Goal: Task Accomplishment & Management: Manage account settings

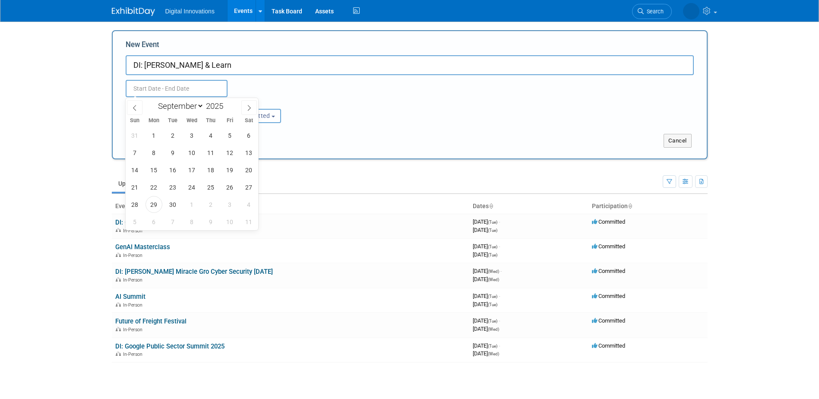
click at [161, 87] on input "text" at bounding box center [177, 88] width 102 height 17
click at [249, 107] on icon at bounding box center [249, 108] width 6 height 6
select select "10"
click at [195, 170] on span "12" at bounding box center [192, 170] width 17 height 17
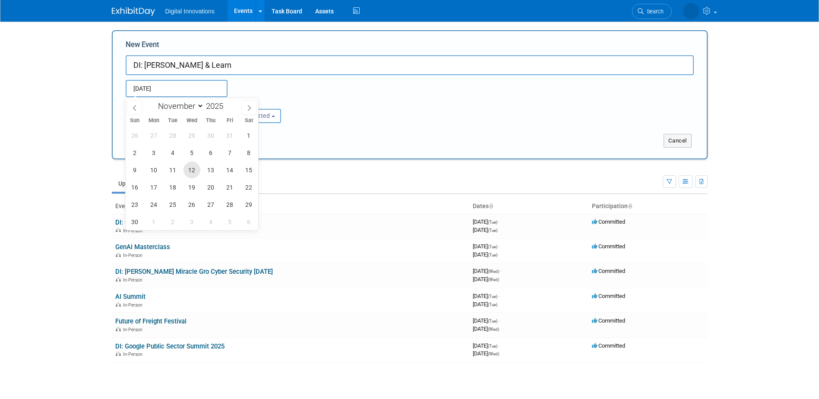
type input "[DATE] to [DATE]"
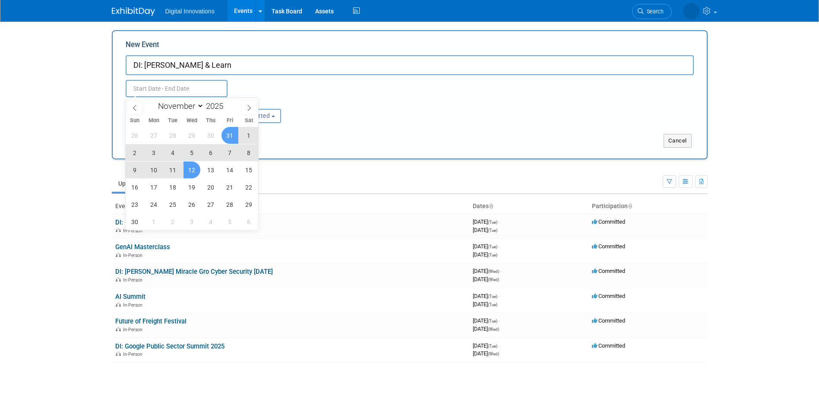
type input "[DATE] to [DATE]"
click at [309, 86] on div "Nov 12, 2025 to Nov 12, 2025 Duplicate Event Warning" at bounding box center [409, 86] width 581 height 22
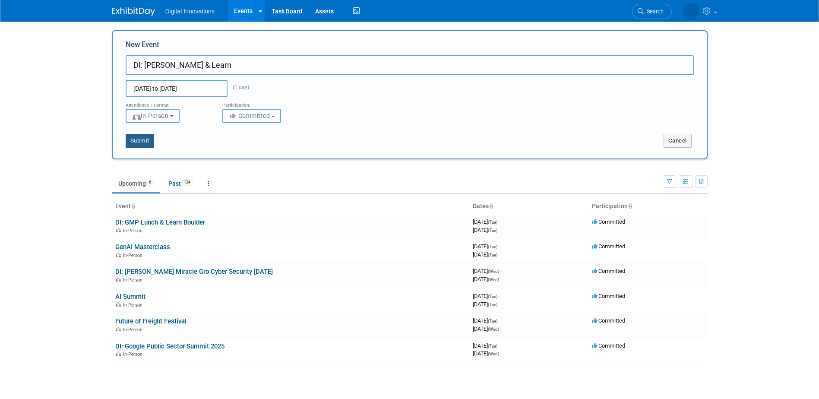
click at [134, 139] on button "Submit" at bounding box center [140, 141] width 29 height 14
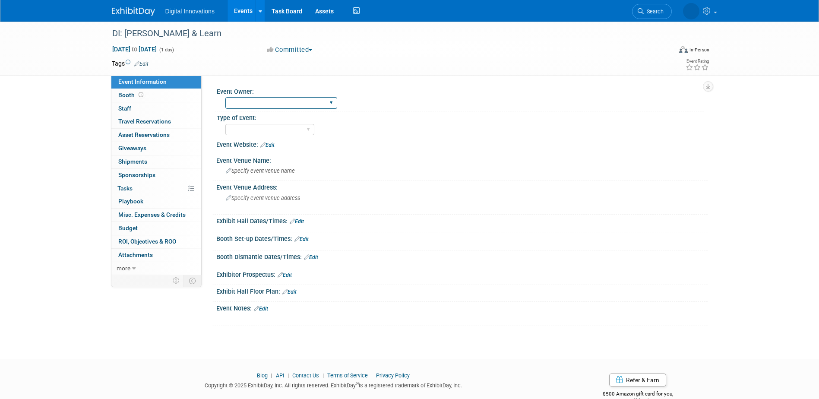
click at [240, 103] on select "Jessica Baculik Mollie Armatas Marley Smith Cassidy Wright" at bounding box center [281, 103] width 112 height 12
select select "Marley Smith"
click at [225, 97] on select "Jessica Baculik Mollie Armatas Marley Smith Cassidy Wright" at bounding box center [281, 103] width 112 height 12
click at [253, 133] on select "Conference - Attend Conference - Booth Workshop Happy Hour Google Event Confere…" at bounding box center [269, 130] width 89 height 12
drag, startPoint x: 295, startPoint y: 50, endPoint x: 274, endPoint y: 32, distance: 27.3
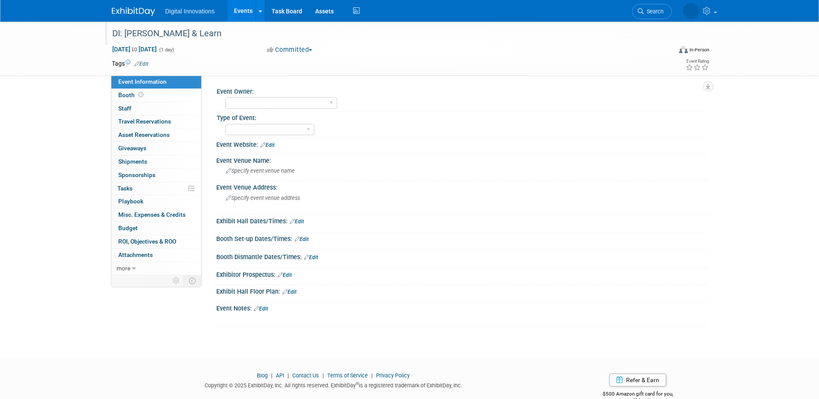
click at [295, 50] on button "Committed" at bounding box center [289, 49] width 51 height 9
click at [248, 8] on link "Events" at bounding box center [244, 11] width 32 height 22
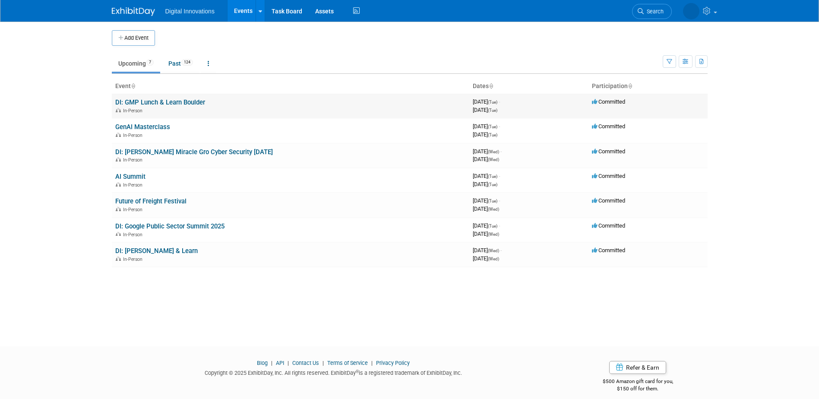
click at [168, 101] on link "DI: GMP Lunch & Learn Boulder" at bounding box center [160, 102] width 90 height 8
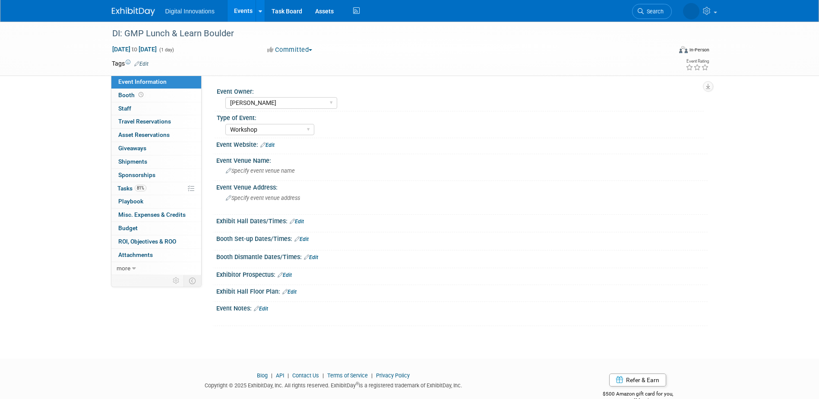
select select "Jessica Baculik"
select select "Workshop"
click at [236, 12] on link "Events" at bounding box center [244, 11] width 32 height 22
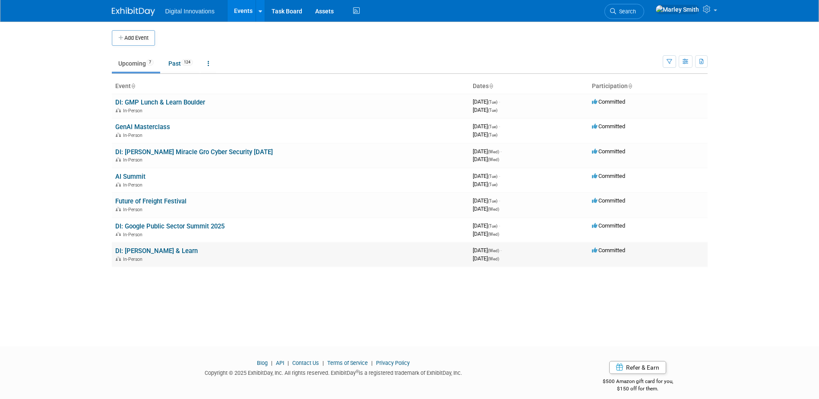
click at [152, 249] on link "DI: [PERSON_NAME] & Learn" at bounding box center [156, 251] width 83 height 8
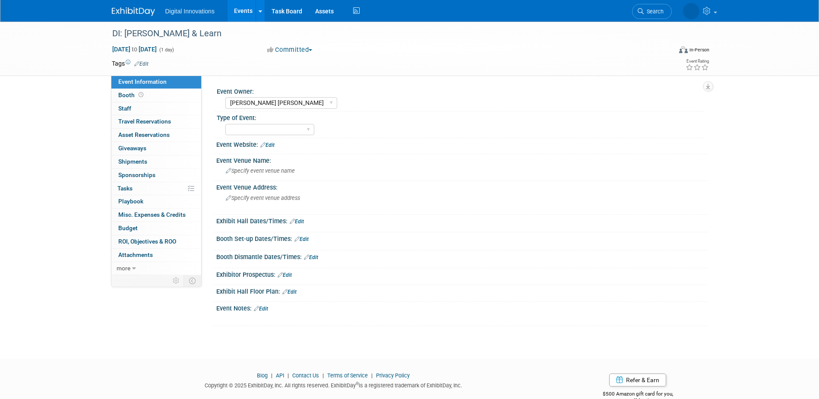
select select "[PERSON_NAME] [PERSON_NAME]"
click at [231, 128] on select "Conference - Attend Conference - Booth Workshop Happy Hour Google Event Confere…" at bounding box center [269, 130] width 89 height 12
select select "Workshop"
click at [225, 124] on select "Conference - Attend Conference - Booth Workshop Happy Hour Google Event Confere…" at bounding box center [269, 130] width 89 height 12
click at [280, 175] on div "Specify event venue name" at bounding box center [462, 170] width 479 height 13
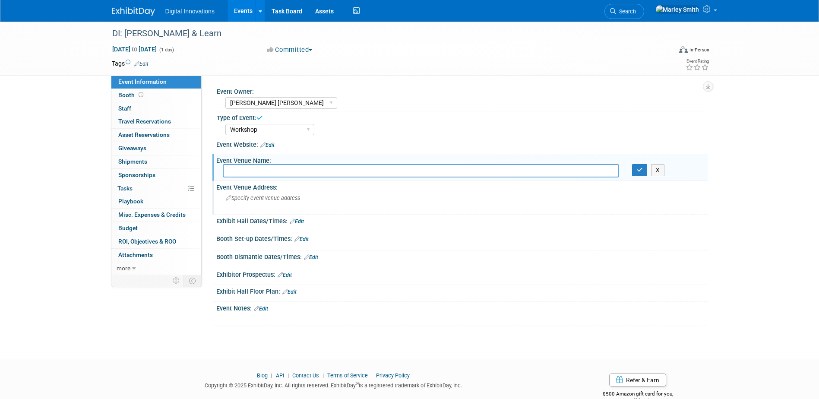
click at [263, 192] on div "Specify event venue address" at bounding box center [319, 201] width 192 height 20
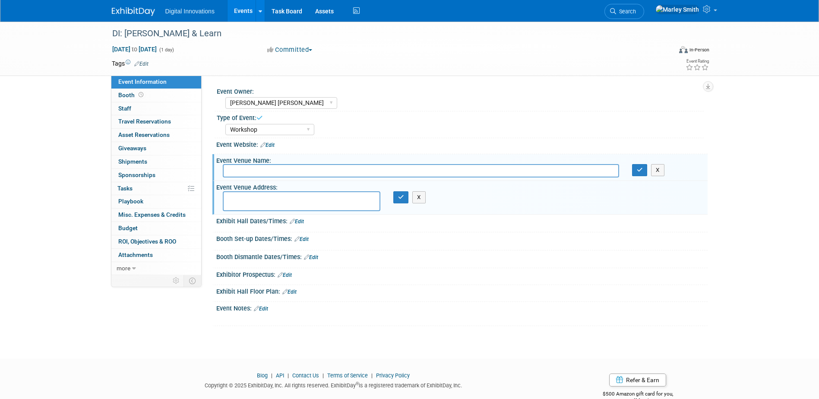
click at [253, 166] on input "text" at bounding box center [421, 170] width 397 height 13
click at [238, 14] on link "Events" at bounding box center [244, 11] width 32 height 22
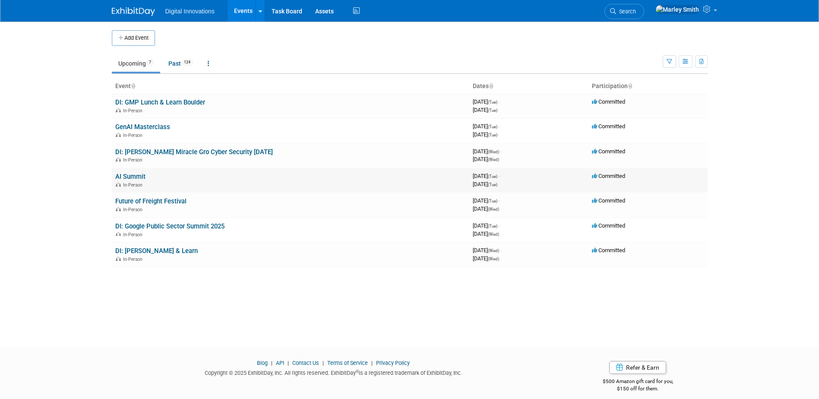
click at [140, 177] on link "AI Summit" at bounding box center [130, 177] width 30 height 8
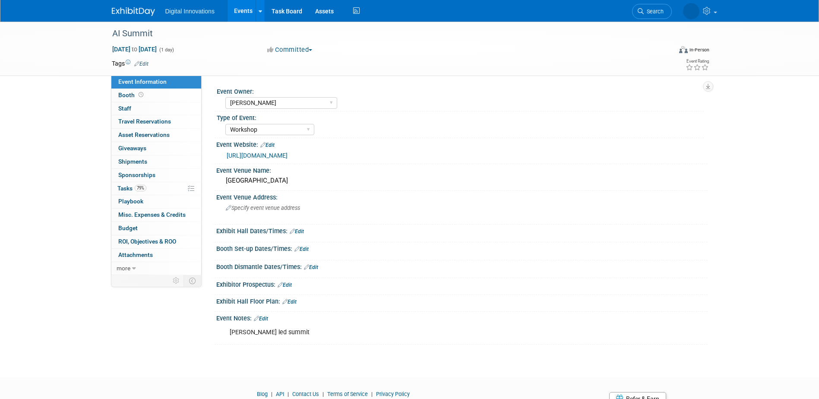
select select "[PERSON_NAME]"
select select "Workshop"
click at [280, 183] on div "Carahsoft Technology Center" at bounding box center [462, 180] width 479 height 13
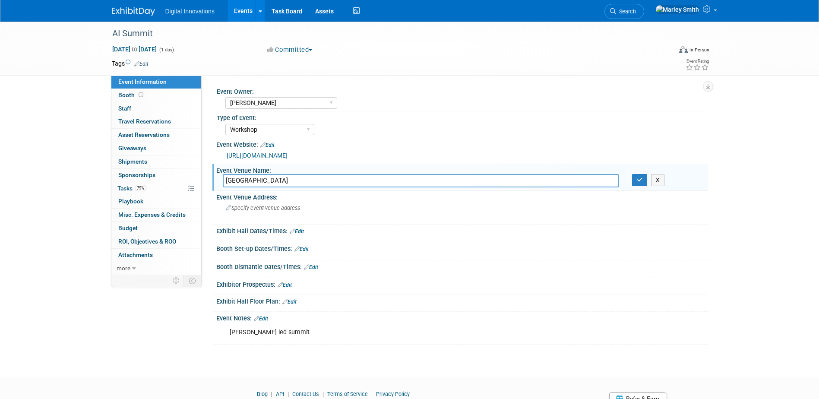
click at [280, 183] on input "Carahsoft Technology Center" at bounding box center [421, 180] width 397 height 13
drag, startPoint x: 280, startPoint y: 183, endPoint x: 293, endPoint y: 152, distance: 33.9
click at [288, 152] on link "https://carahevents.carahsoft.com/geoaisummit/" at bounding box center [257, 155] width 61 height 7
